Goal: Task Accomplishment & Management: Manage account settings

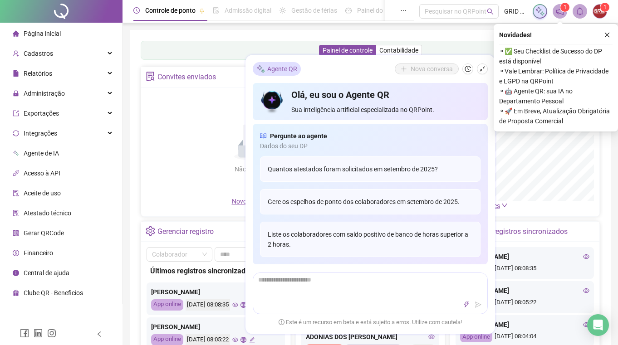
click at [210, 44] on div "Painel de controle Contabilidade" at bounding box center [370, 50] width 459 height 19
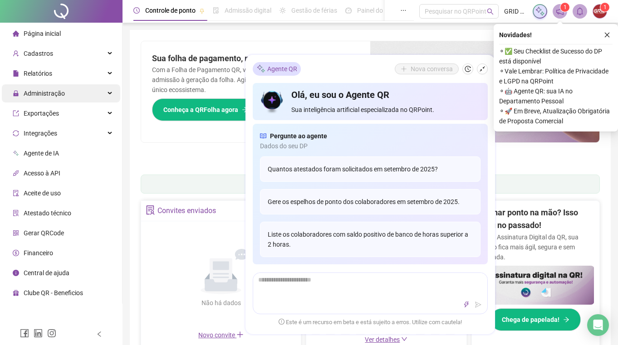
click at [50, 96] on span "Administração" at bounding box center [44, 93] width 41 height 7
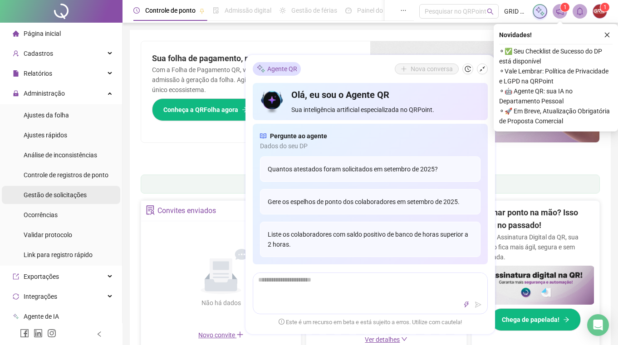
click at [61, 191] on span "Gestão de solicitações" at bounding box center [55, 194] width 63 height 7
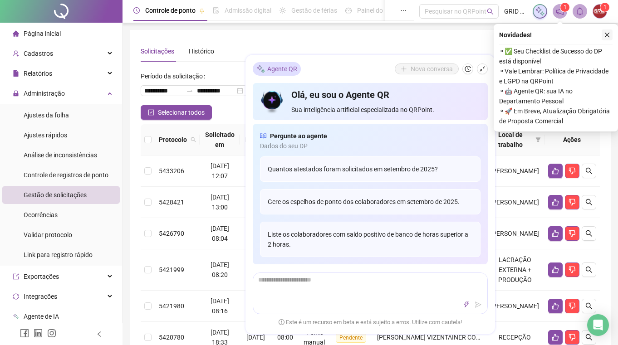
click at [606, 35] on icon "close" at bounding box center [607, 35] width 5 height 5
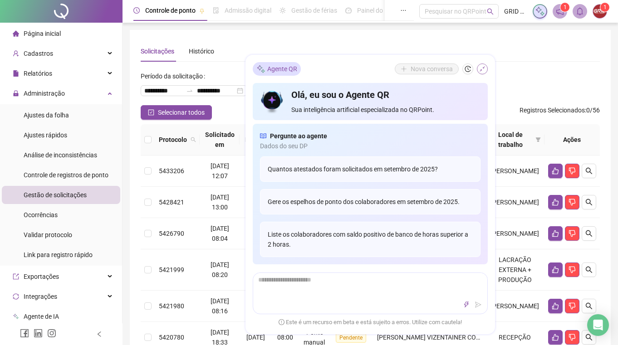
click at [485, 69] on button "button" at bounding box center [482, 69] width 11 height 11
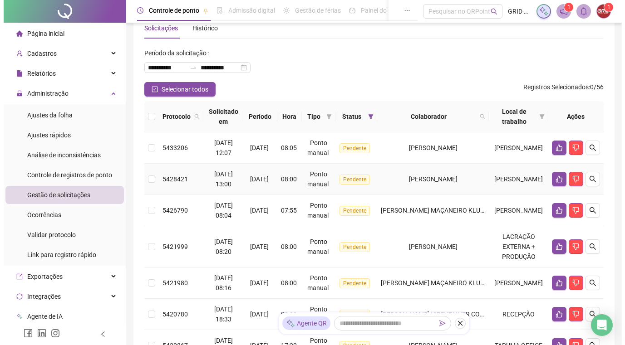
scroll to position [29, 0]
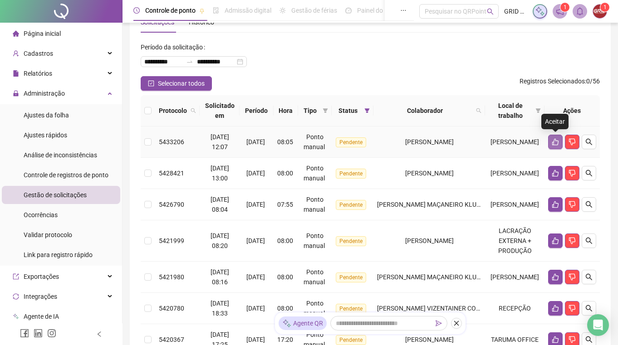
click at [554, 146] on button "button" at bounding box center [555, 142] width 15 height 15
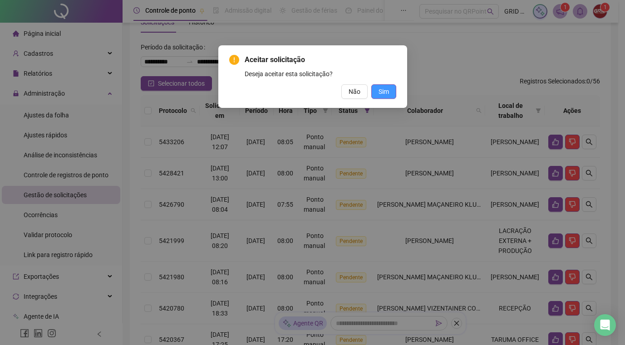
click at [393, 93] on button "Sim" at bounding box center [383, 91] width 25 height 15
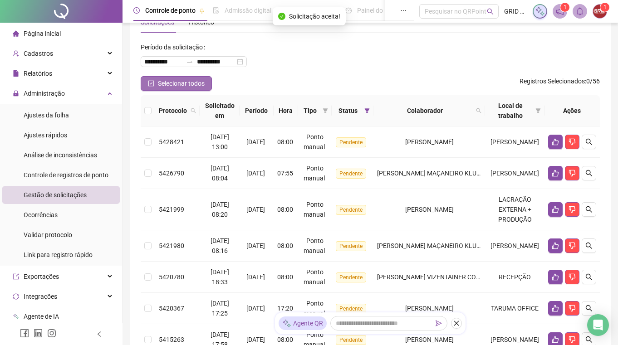
click at [191, 81] on span "Selecionar todos" at bounding box center [181, 83] width 47 height 10
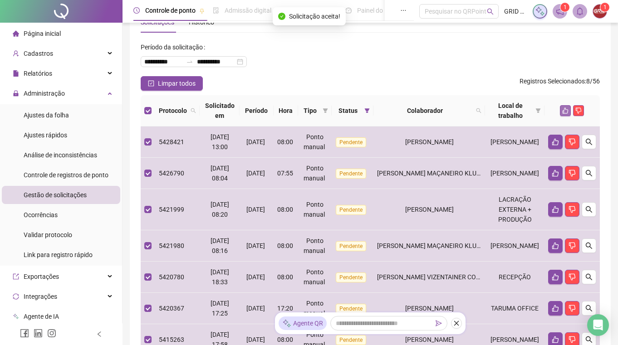
click at [563, 112] on icon "like" at bounding box center [565, 111] width 6 height 6
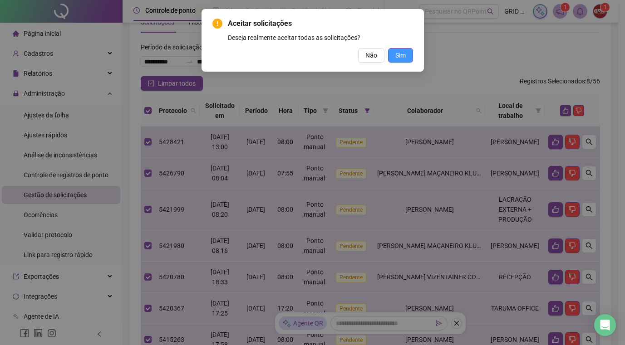
click at [406, 55] on button "Sim" at bounding box center [400, 55] width 25 height 15
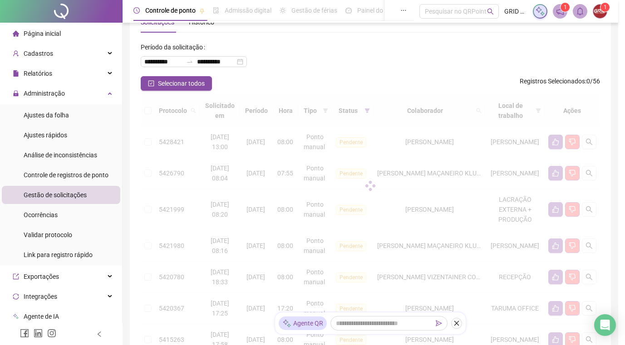
scroll to position [0, 0]
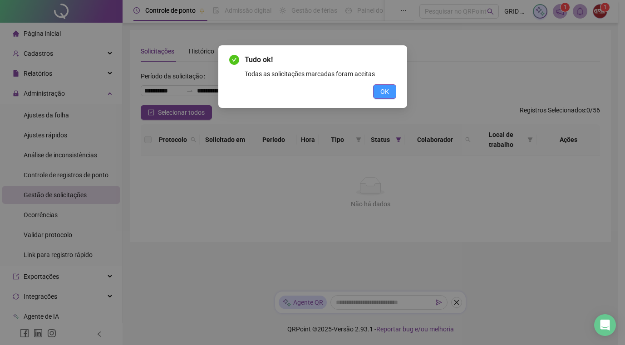
click at [383, 89] on span "OK" at bounding box center [384, 92] width 9 height 10
